Goal: Information Seeking & Learning: Learn about a topic

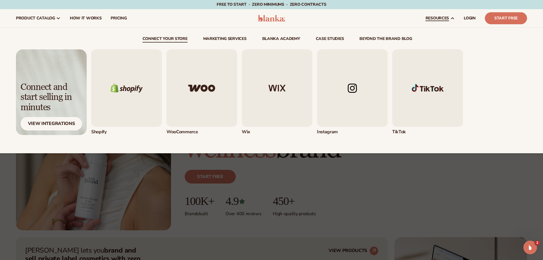
click at [443, 91] on img "5 / 5" at bounding box center [427, 87] width 71 height 77
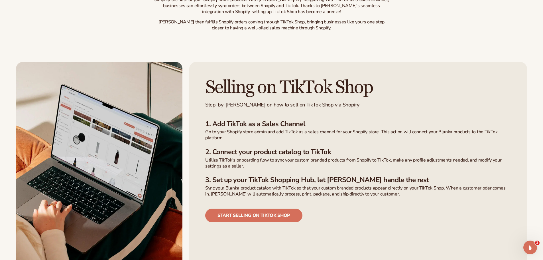
scroll to position [342, 0]
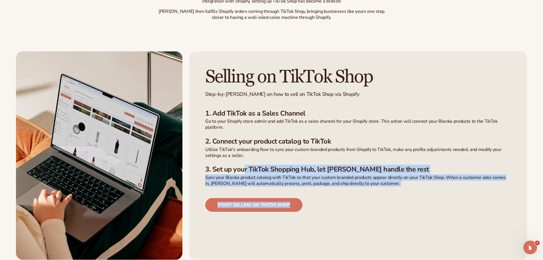
drag, startPoint x: 321, startPoint y: 160, endPoint x: 398, endPoint y: 169, distance: 77.5
click at [398, 169] on div "Selling on TikTok Shop Step-by-step guide on how to sell on TikTok Shop via Sho…" at bounding box center [358, 155] width 338 height 208
click at [398, 186] on div "Start selling on tiktok shop" at bounding box center [358, 198] width 306 height 25
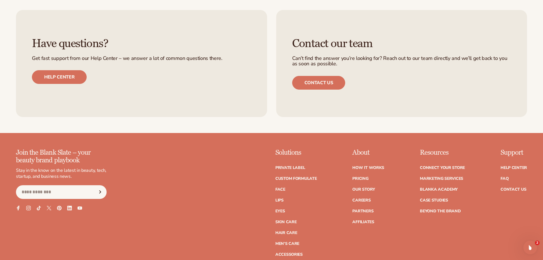
scroll to position [912, 0]
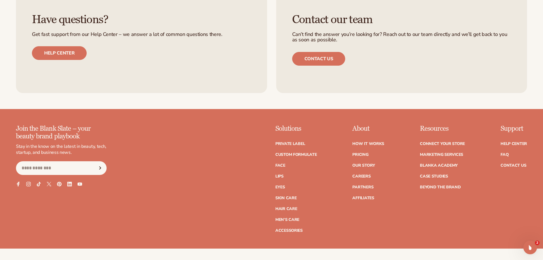
drag, startPoint x: 272, startPoint y: 146, endPoint x: 314, endPoint y: 208, distance: 74.9
click at [314, 208] on div "Join the Blank Slate – your beauty brand playbook Stay in the know on the lates…" at bounding box center [271, 178] width 511 height 107
copy ul "Face Lips Eyes Skin Care Hair Care Men's Care Accessories"
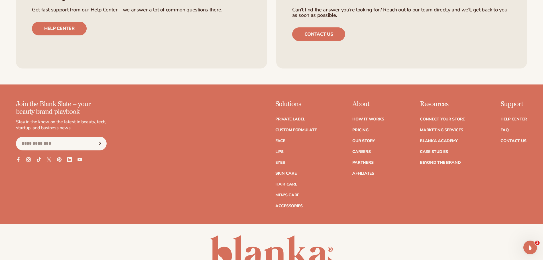
scroll to position [940, 0]
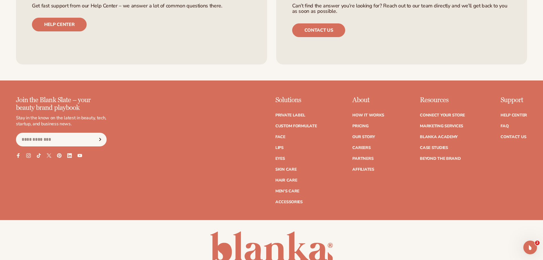
click at [335, 123] on div "Join the Blank Slate – your beauty brand playbook Stay in the know on the lates…" at bounding box center [271, 149] width 511 height 107
click at [431, 156] on link "Beyond the brand" at bounding box center [440, 158] width 41 height 4
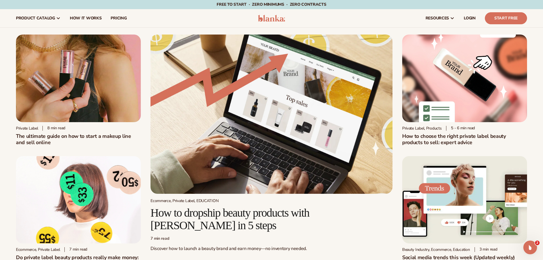
click at [116, 59] on img at bounding box center [78, 77] width 125 height 87
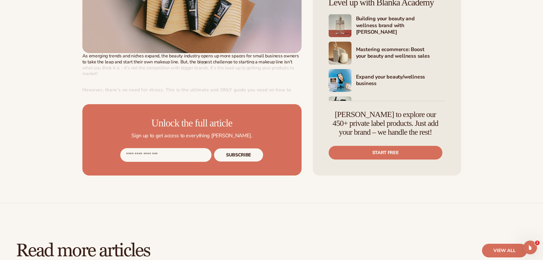
scroll to position [285, 0]
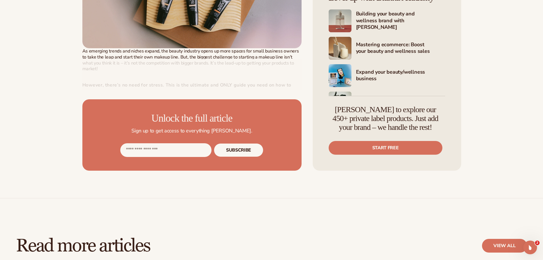
click at [172, 147] on input "Email address" at bounding box center [165, 150] width 91 height 14
click at [178, 148] on input "Email address" at bounding box center [165, 150] width 91 height 14
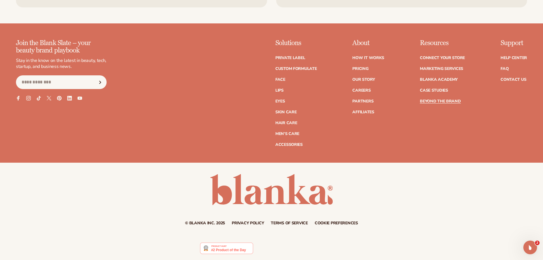
scroll to position [870, 0]
click at [365, 81] on link "Our Story" at bounding box center [363, 79] width 23 height 4
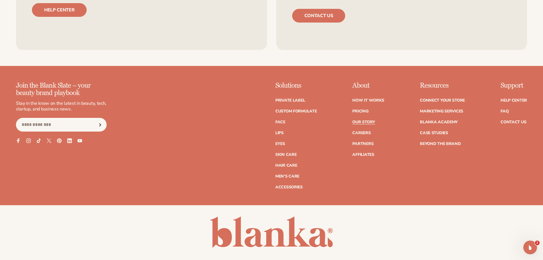
scroll to position [1817, 0]
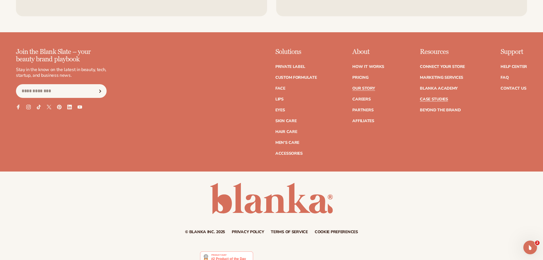
click at [434, 97] on link "Case Studies" at bounding box center [434, 99] width 28 height 4
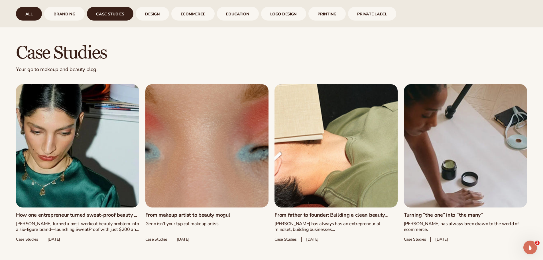
click at [25, 12] on link "All" at bounding box center [29, 14] width 26 height 14
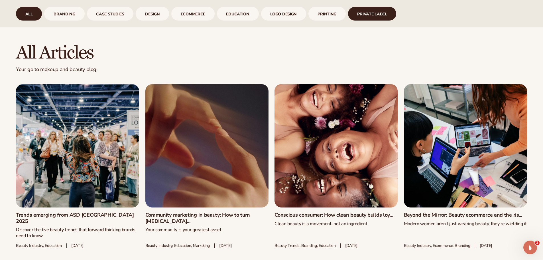
click at [381, 18] on link "Private Label" at bounding box center [372, 14] width 48 height 14
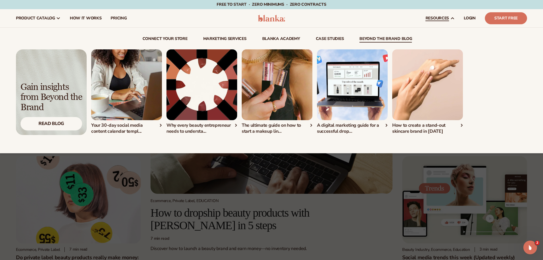
click at [389, 40] on link "beyond the brand blog" at bounding box center [385, 40] width 52 height 6
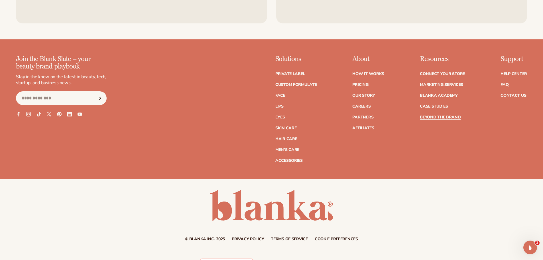
scroll to position [1592, 0]
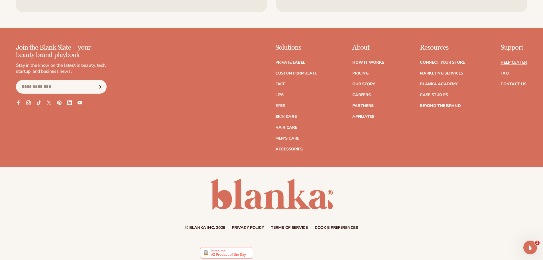
click at [507, 60] on link "Help Center" at bounding box center [513, 62] width 26 height 4
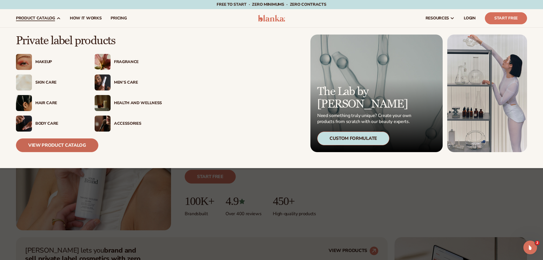
click at [53, 143] on link "View Product Catalog" at bounding box center [57, 145] width 82 height 14
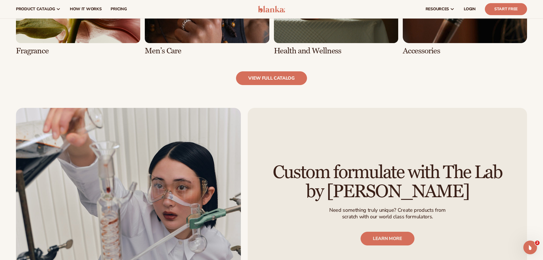
scroll to position [655, 0]
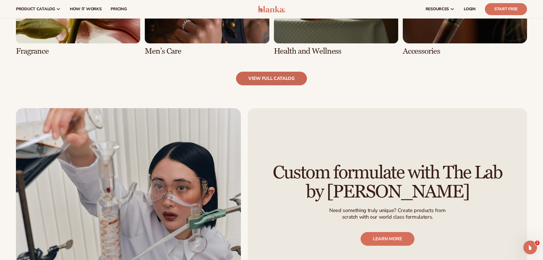
click at [253, 75] on link "view full catalog" at bounding box center [271, 79] width 71 height 14
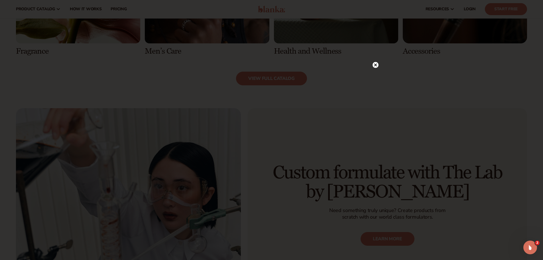
click at [376, 64] on icon at bounding box center [375, 65] width 3 height 3
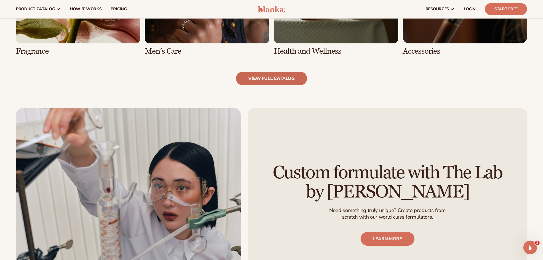
click at [278, 74] on link "view full catalog" at bounding box center [271, 79] width 71 height 14
